Goal: Transaction & Acquisition: Book appointment/travel/reservation

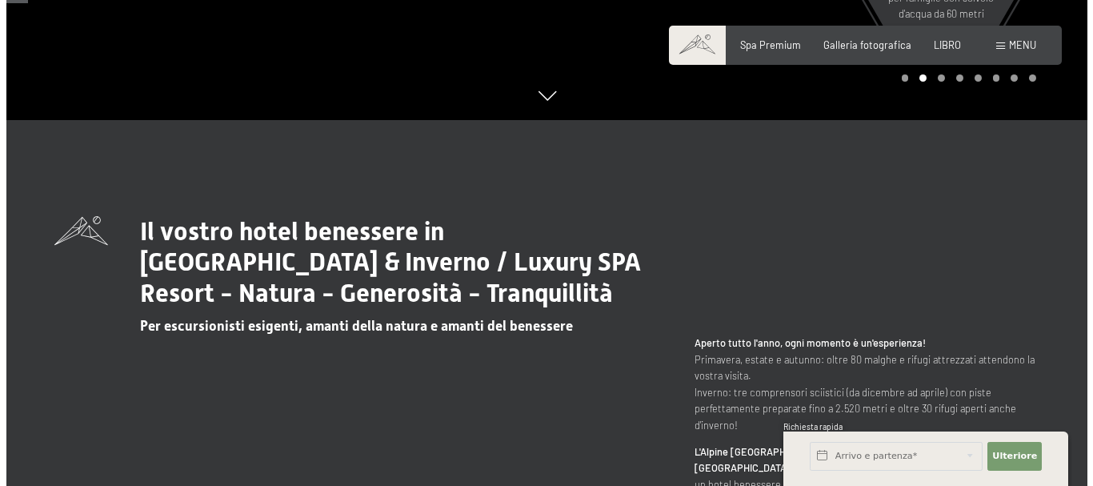
scroll to position [80, 0]
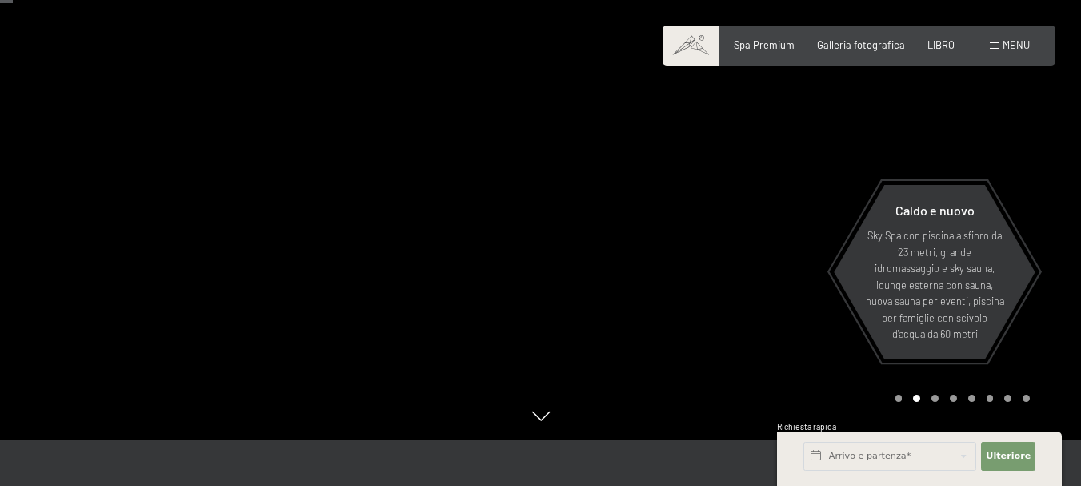
click at [990, 46] on span at bounding box center [993, 45] width 9 height 7
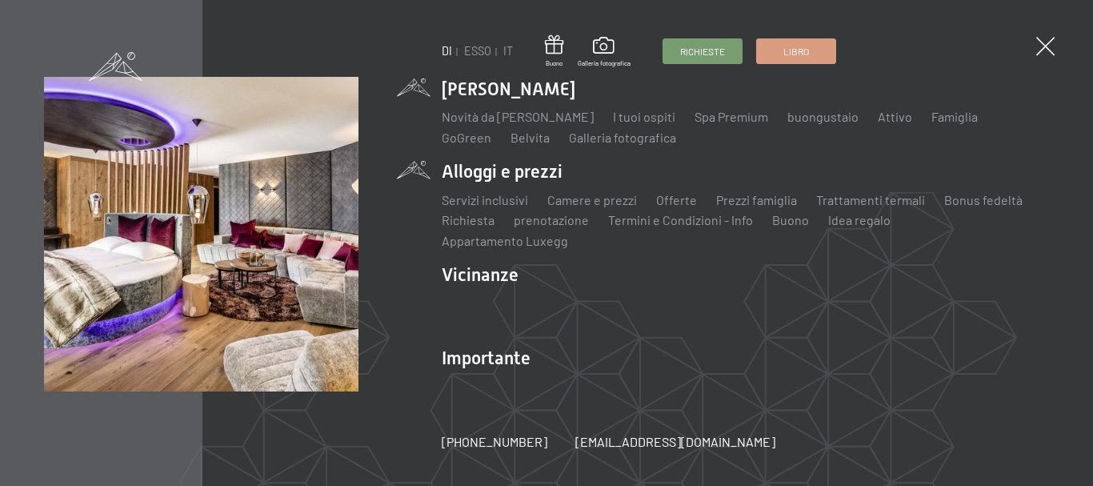
click at [516, 177] on li "Alloggi e prezzi Servizi inclusivi Camere e prezzi lista Offerte lista Prezzi f…" at bounding box center [745, 204] width 607 height 90
click at [568, 207] on font "Camere e prezzi" at bounding box center [592, 199] width 90 height 15
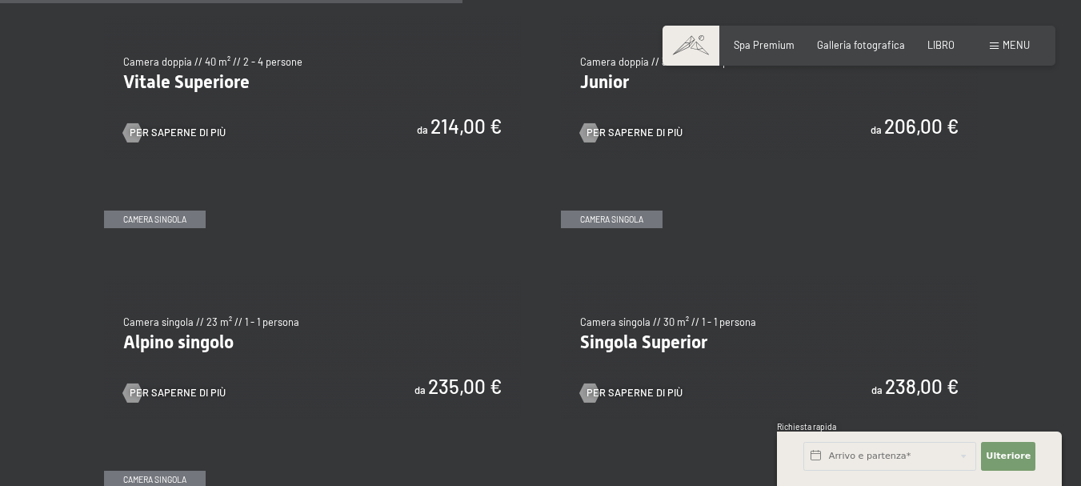
scroll to position [1760, 0]
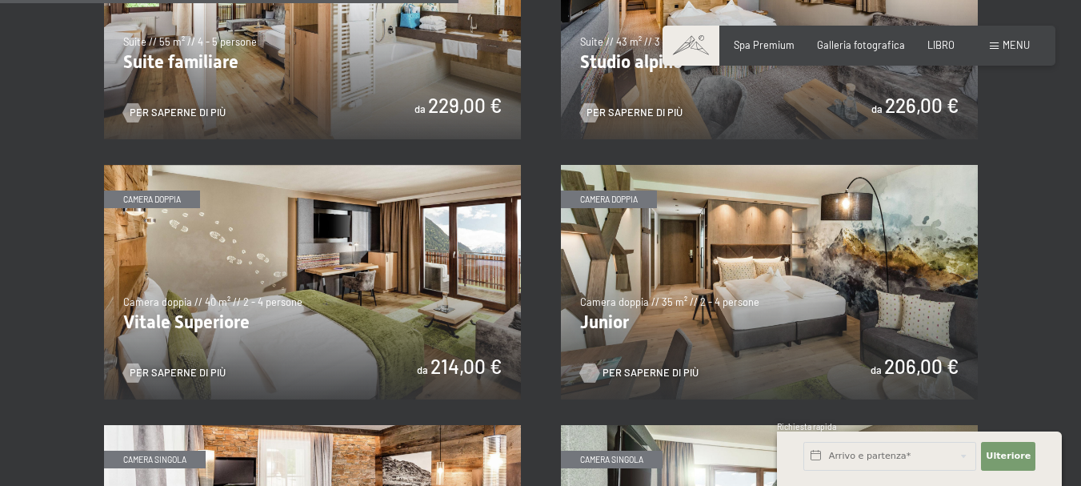
click at [634, 366] on font "Per saperne di più" at bounding box center [650, 372] width 96 height 13
